Goal: Task Accomplishment & Management: Use online tool/utility

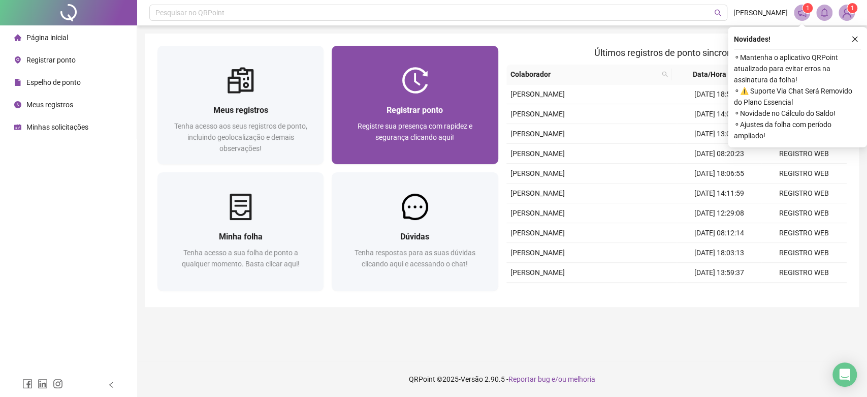
click at [421, 91] on img at bounding box center [415, 80] width 26 height 26
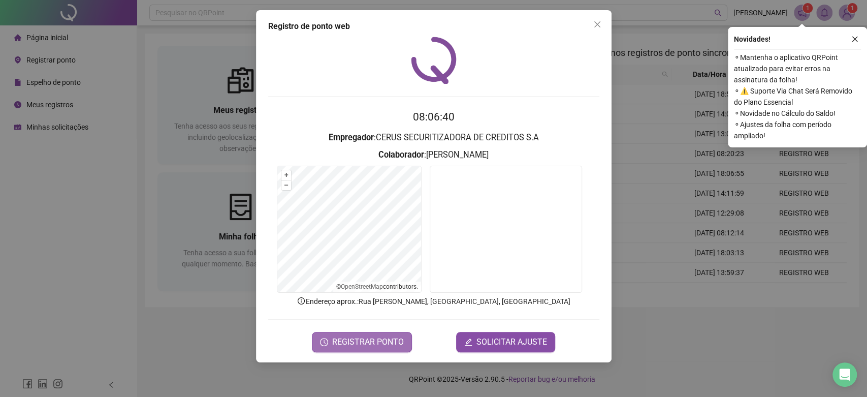
click at [394, 336] on span "REGISTRAR PONTO" at bounding box center [368, 342] width 72 height 12
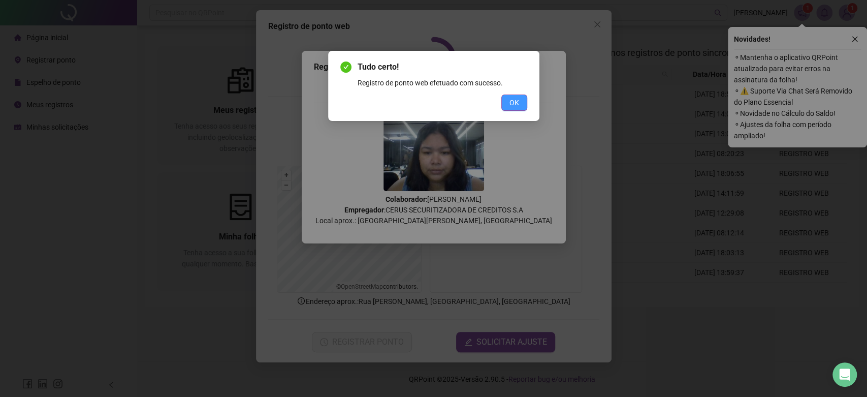
click at [516, 97] on button "OK" at bounding box center [515, 103] width 26 height 16
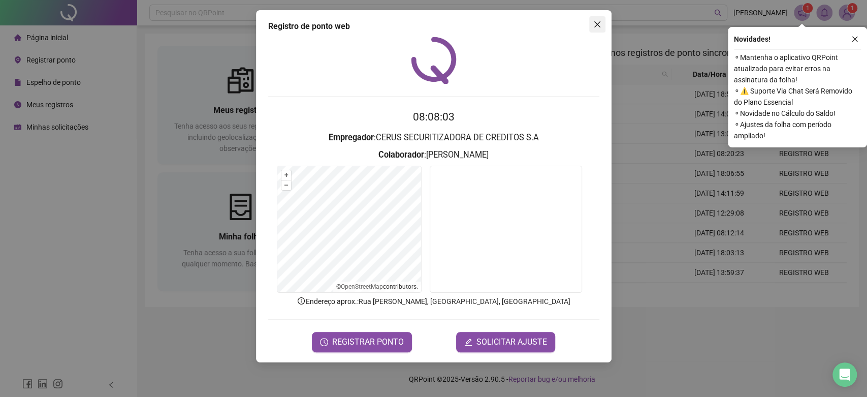
click at [601, 27] on icon "close" at bounding box center [598, 24] width 8 height 8
